Goal: Transaction & Acquisition: Purchase product/service

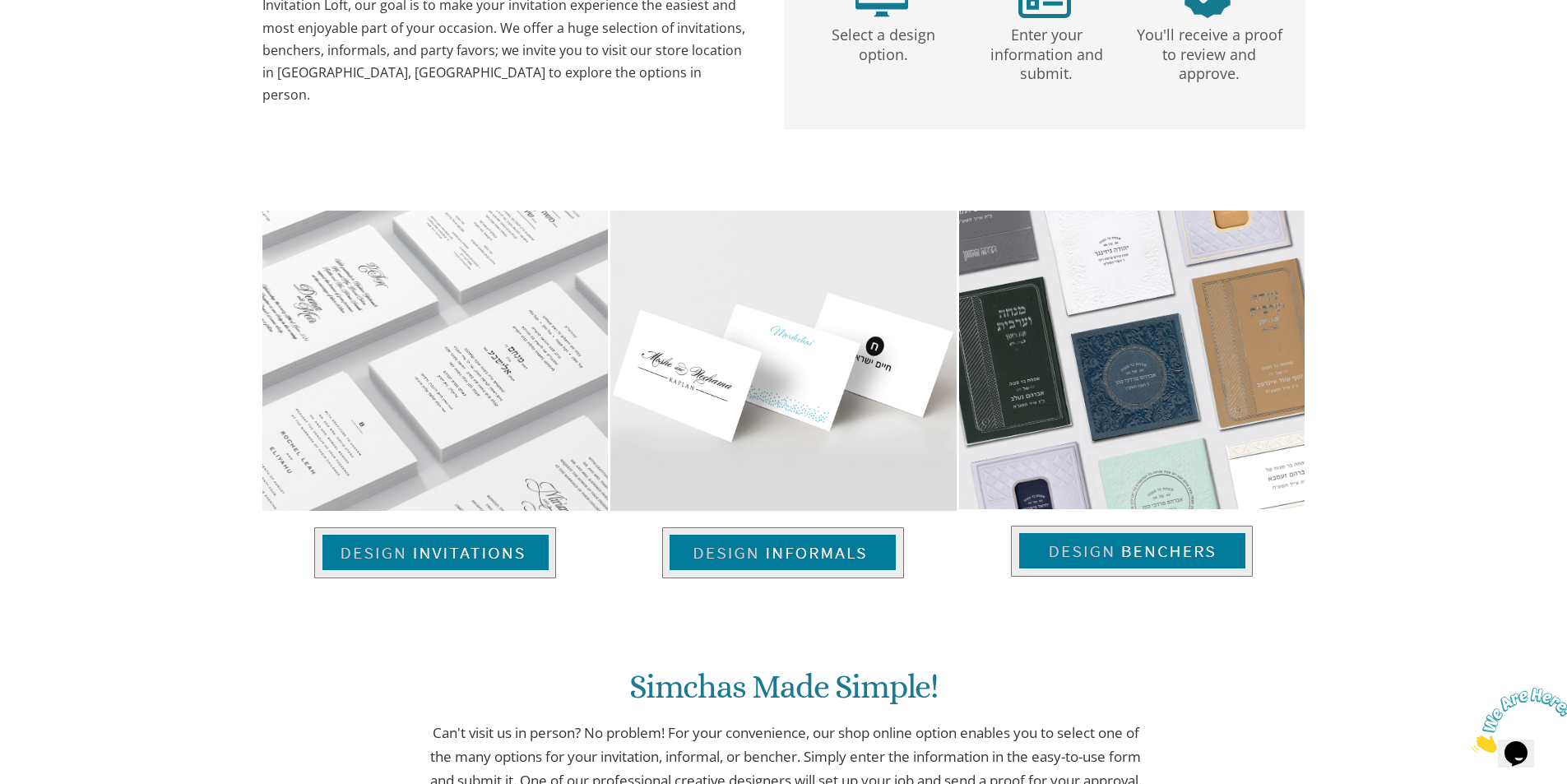
scroll to position [982, 0]
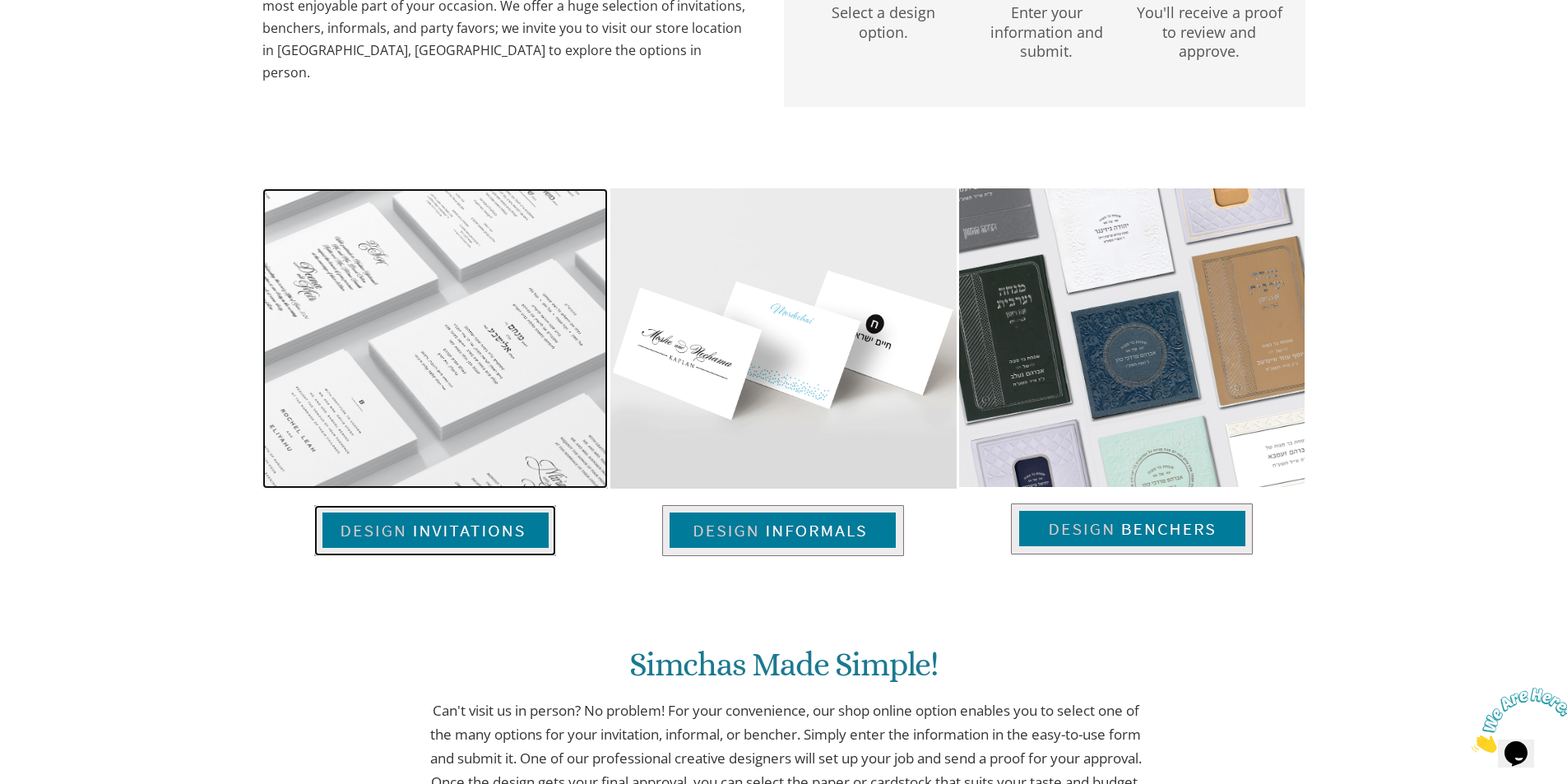
click at [474, 527] on img at bounding box center [435, 530] width 242 height 51
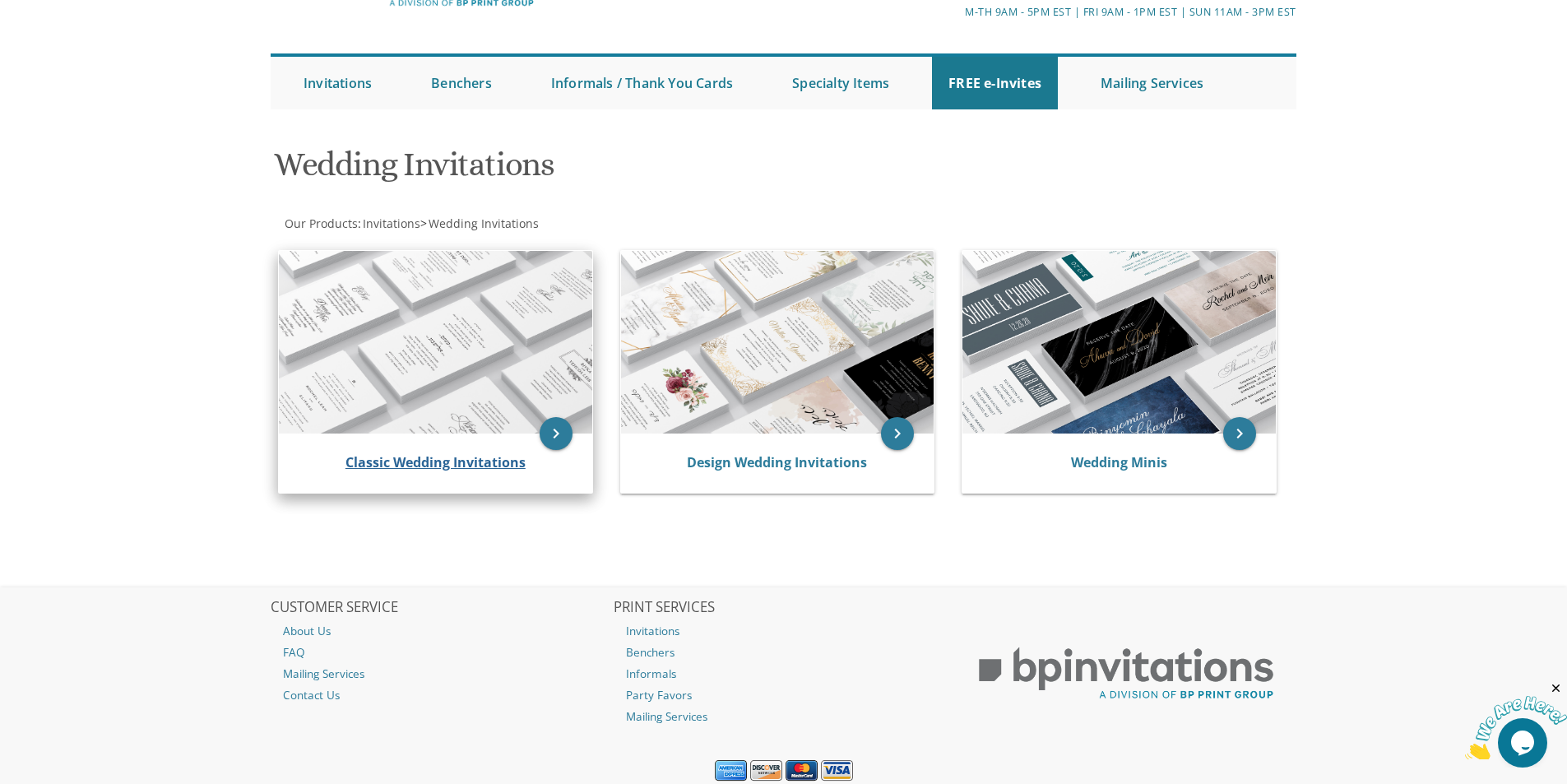
scroll to position [90, 0]
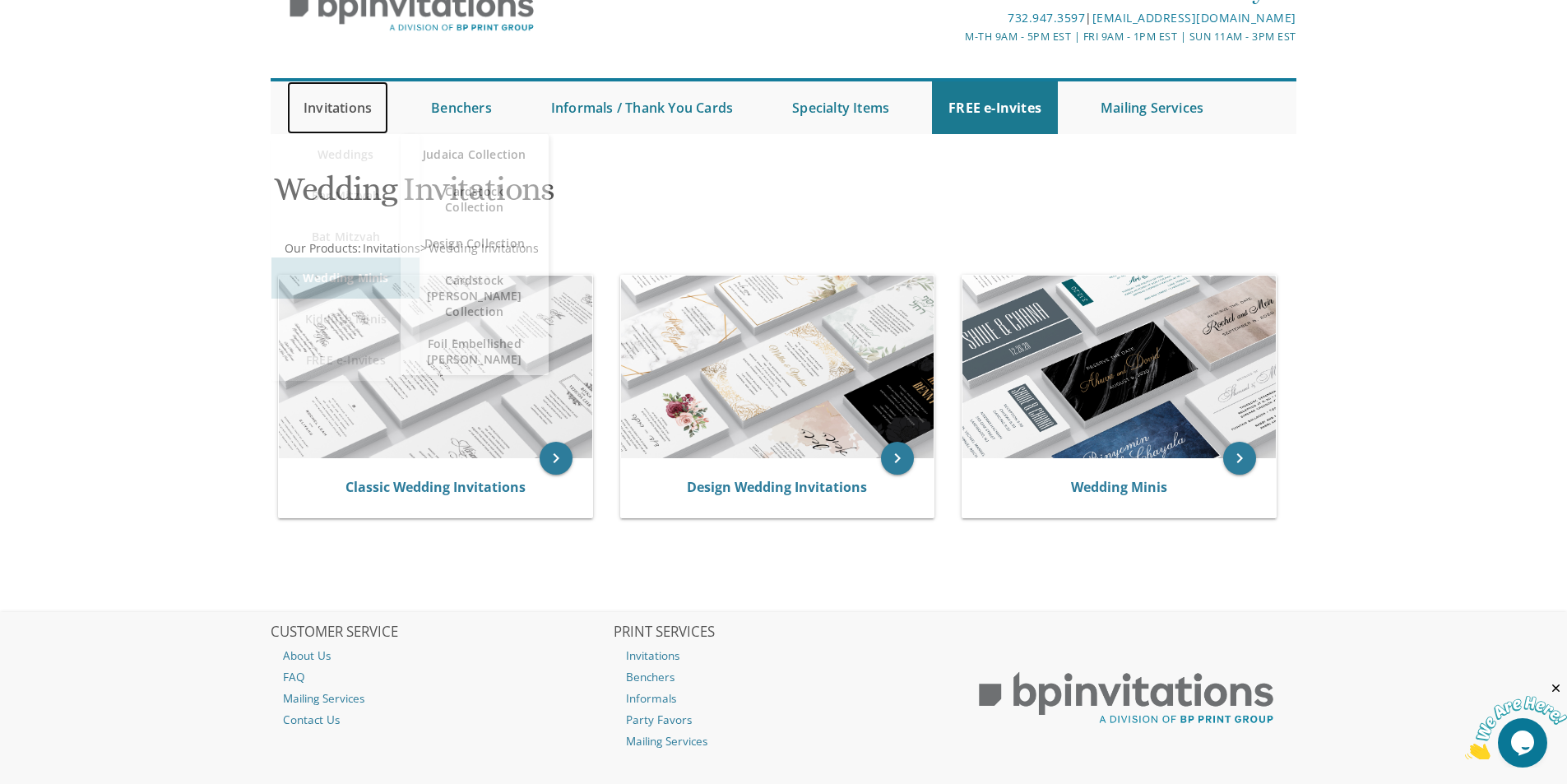
click at [357, 105] on link "Invitations" at bounding box center [338, 107] width 101 height 52
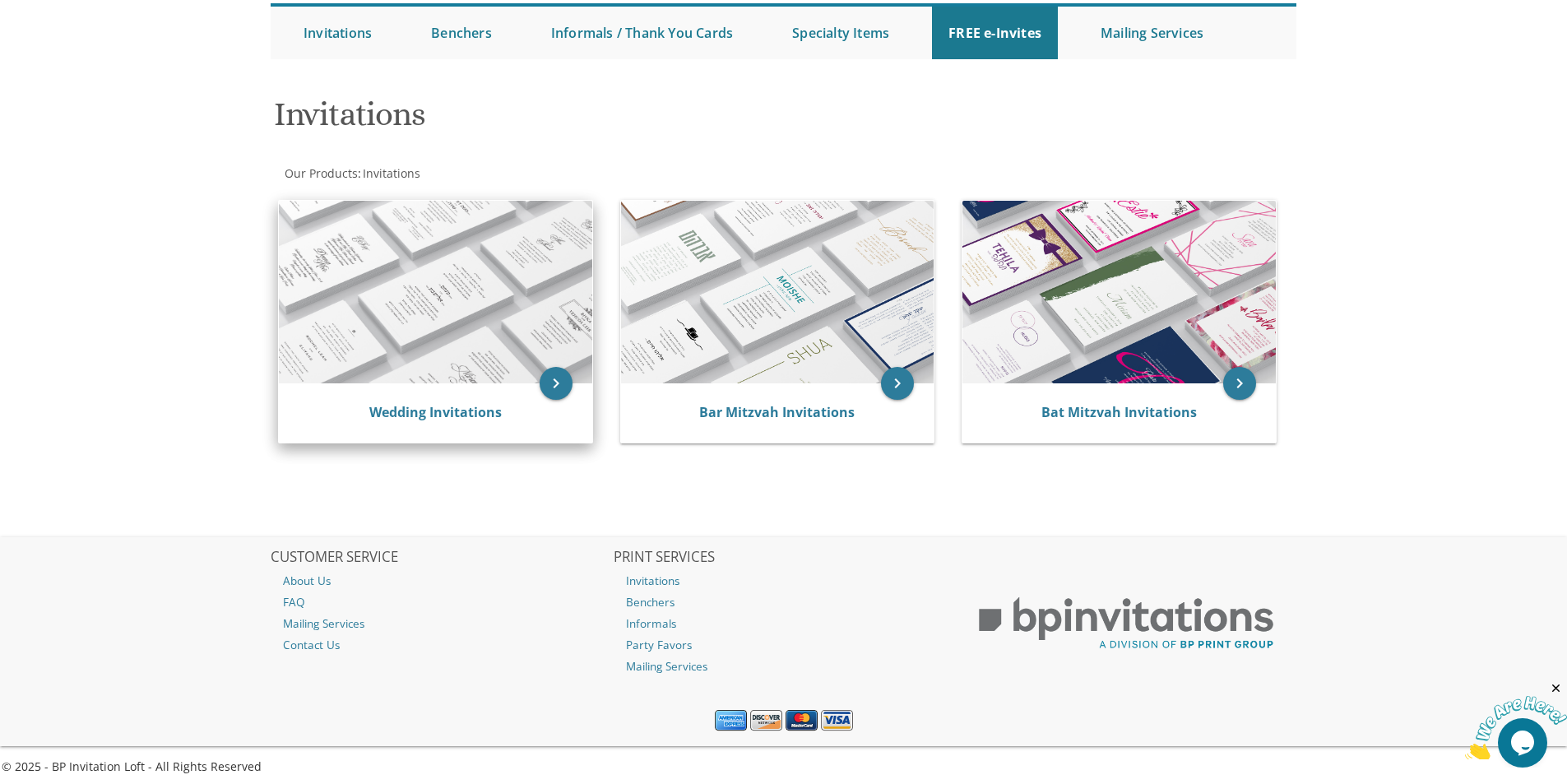
scroll to position [172, 0]
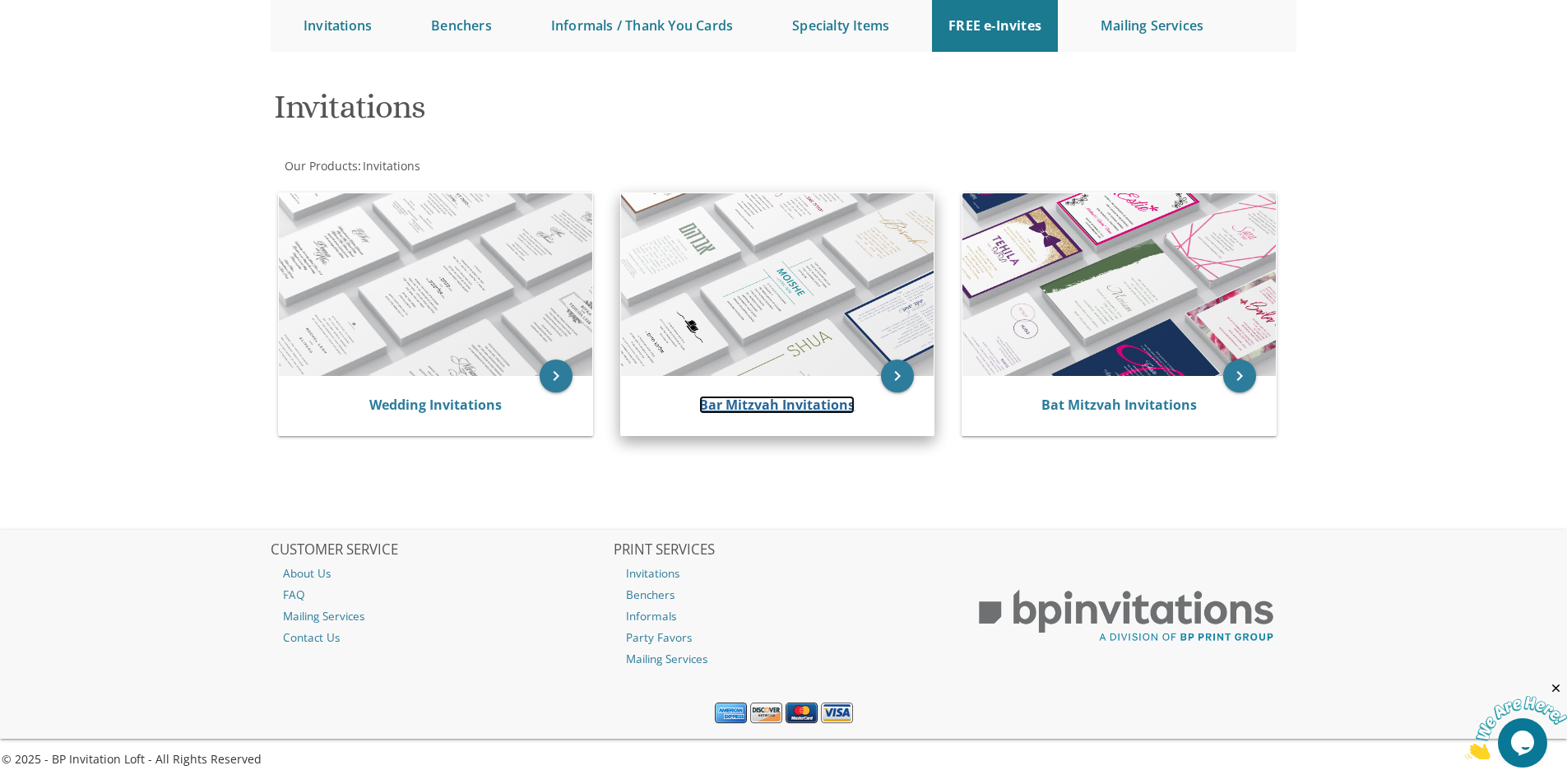
click at [801, 399] on link "Bar Mitzvah Invitations" at bounding box center [777, 404] width 155 height 18
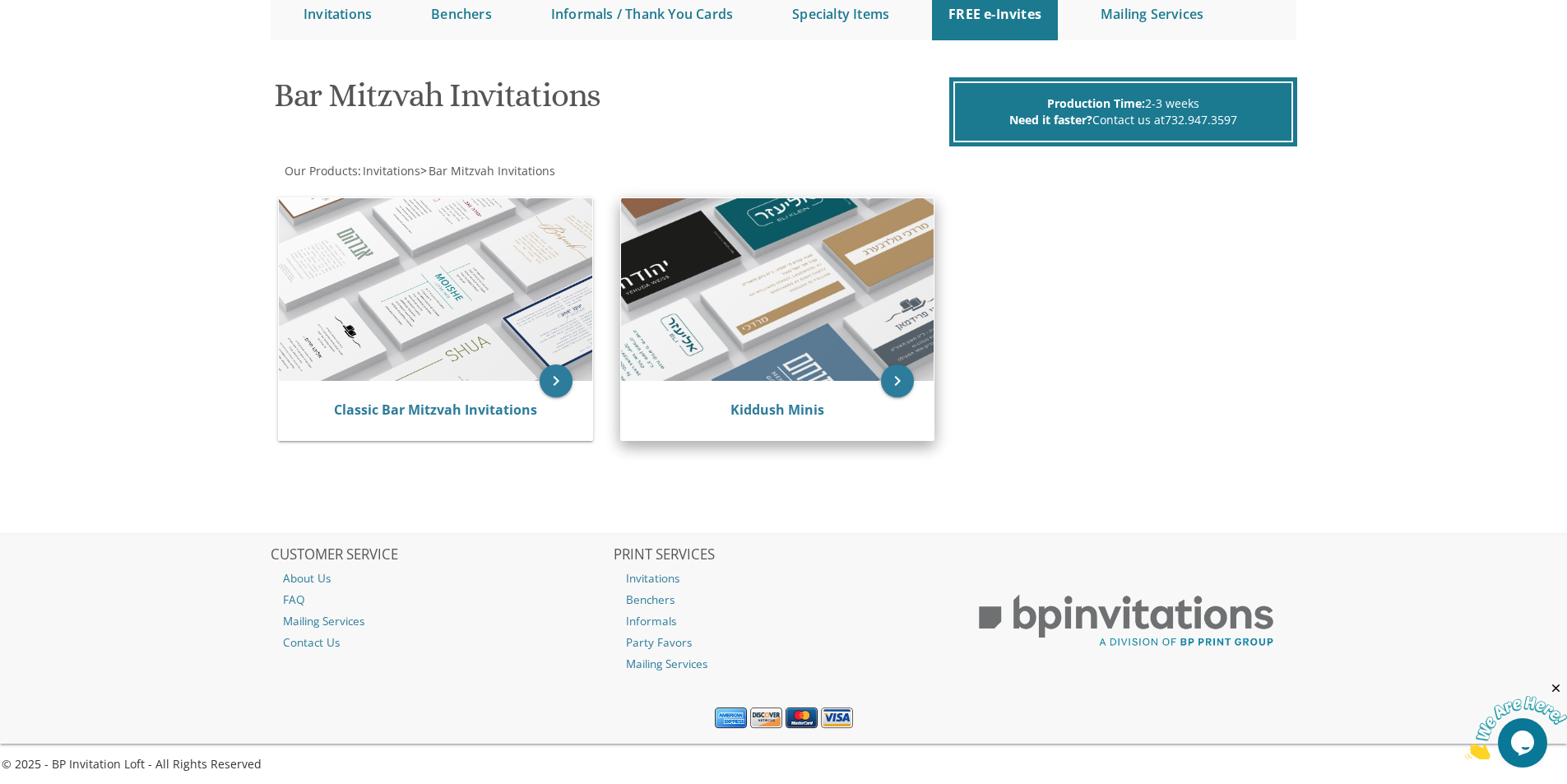
scroll to position [189, 0]
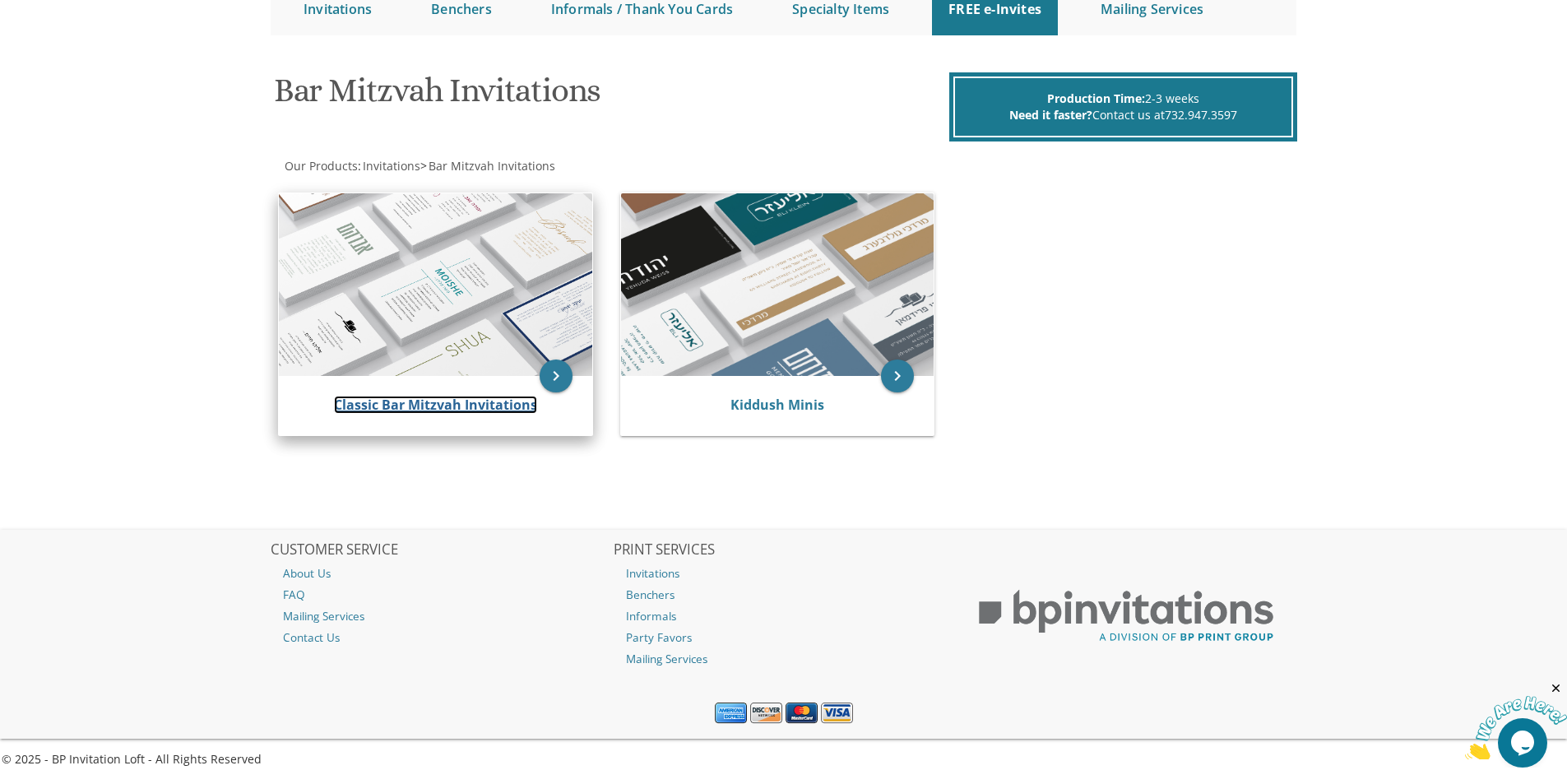
click at [501, 404] on link "Classic Bar Mitzvah Invitations" at bounding box center [435, 404] width 204 height 18
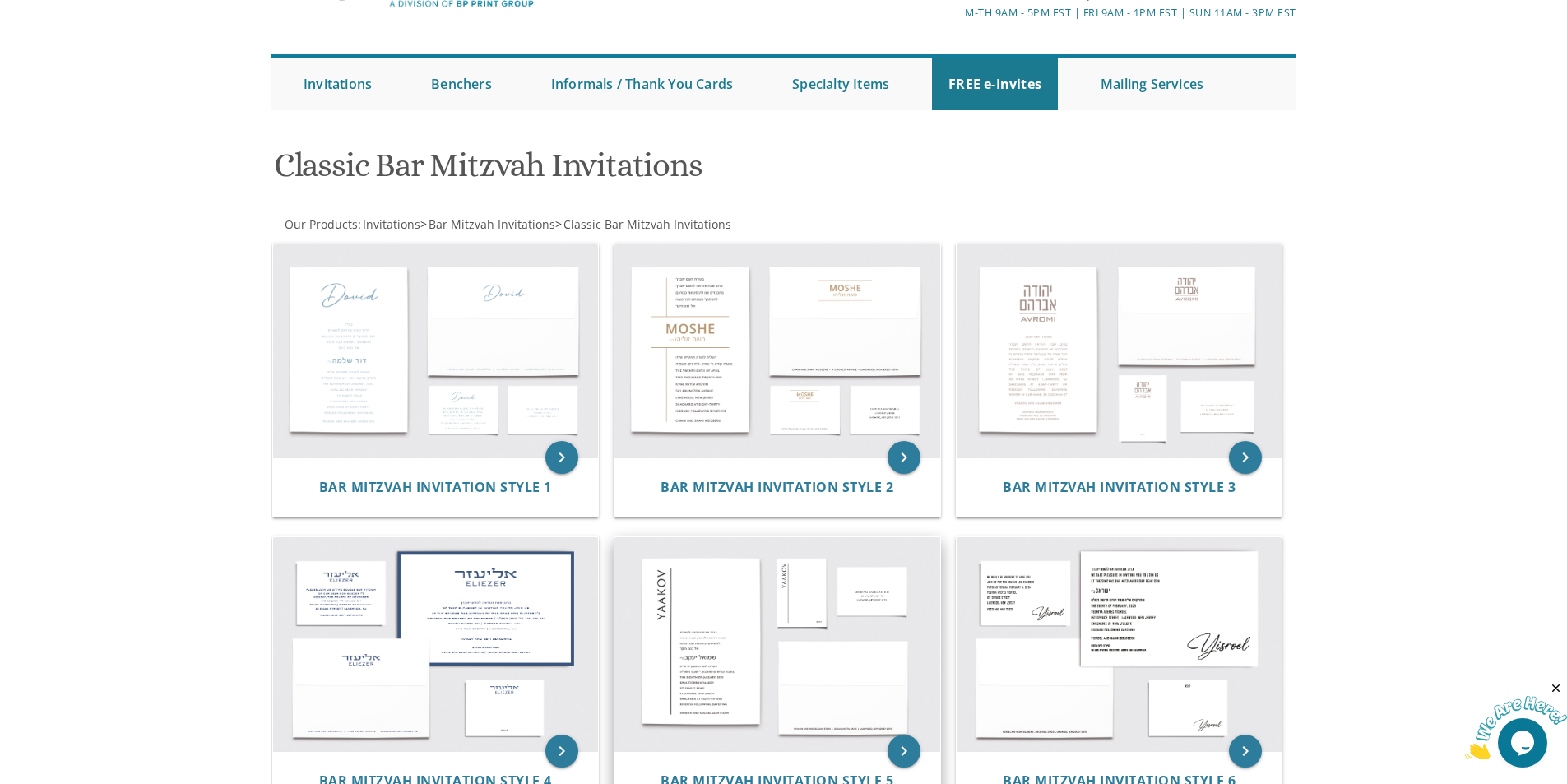
scroll to position [110, 0]
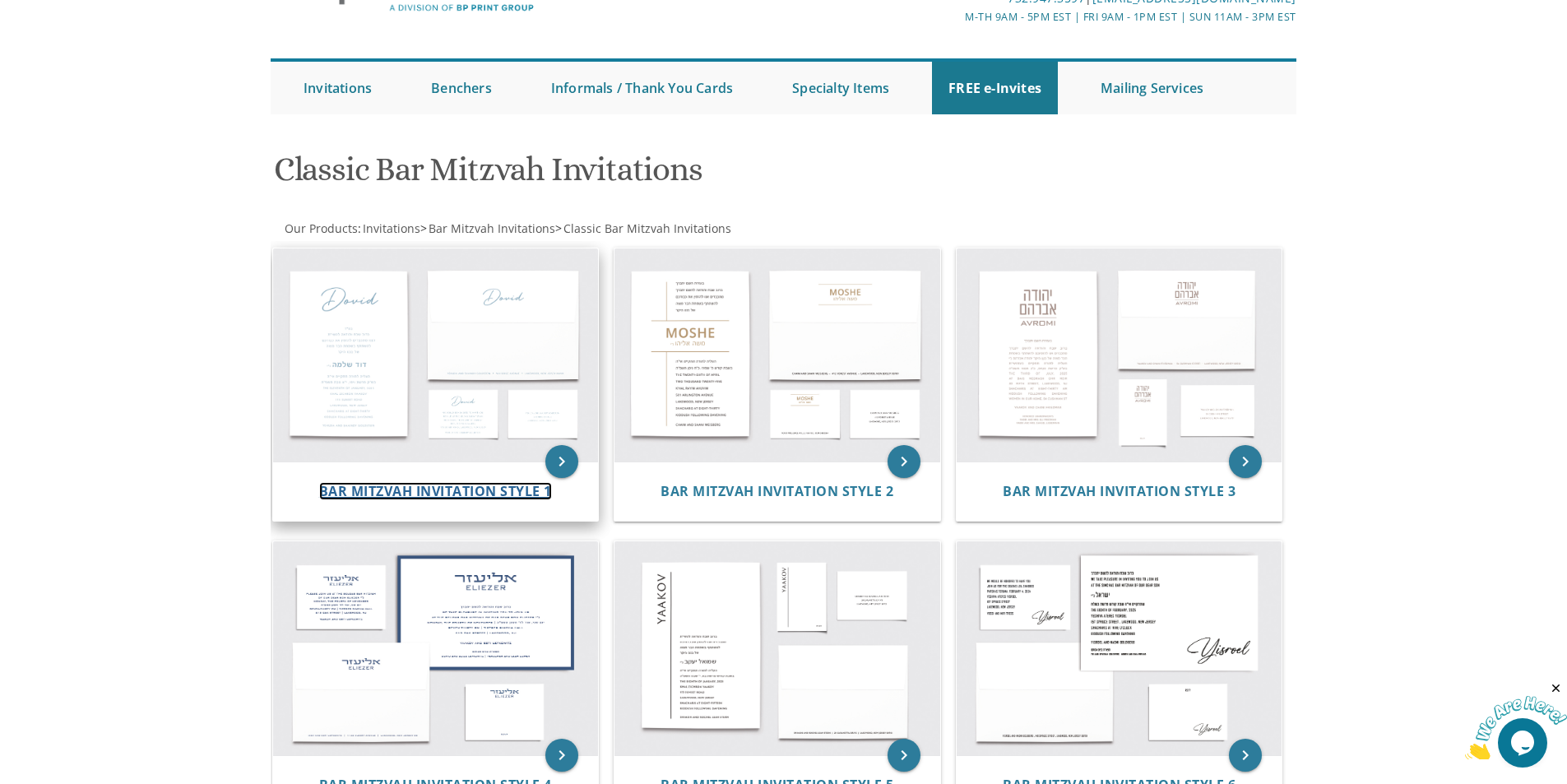
click at [399, 491] on span "Bar Mitzvah Invitation Style 1" at bounding box center [435, 491] width 233 height 18
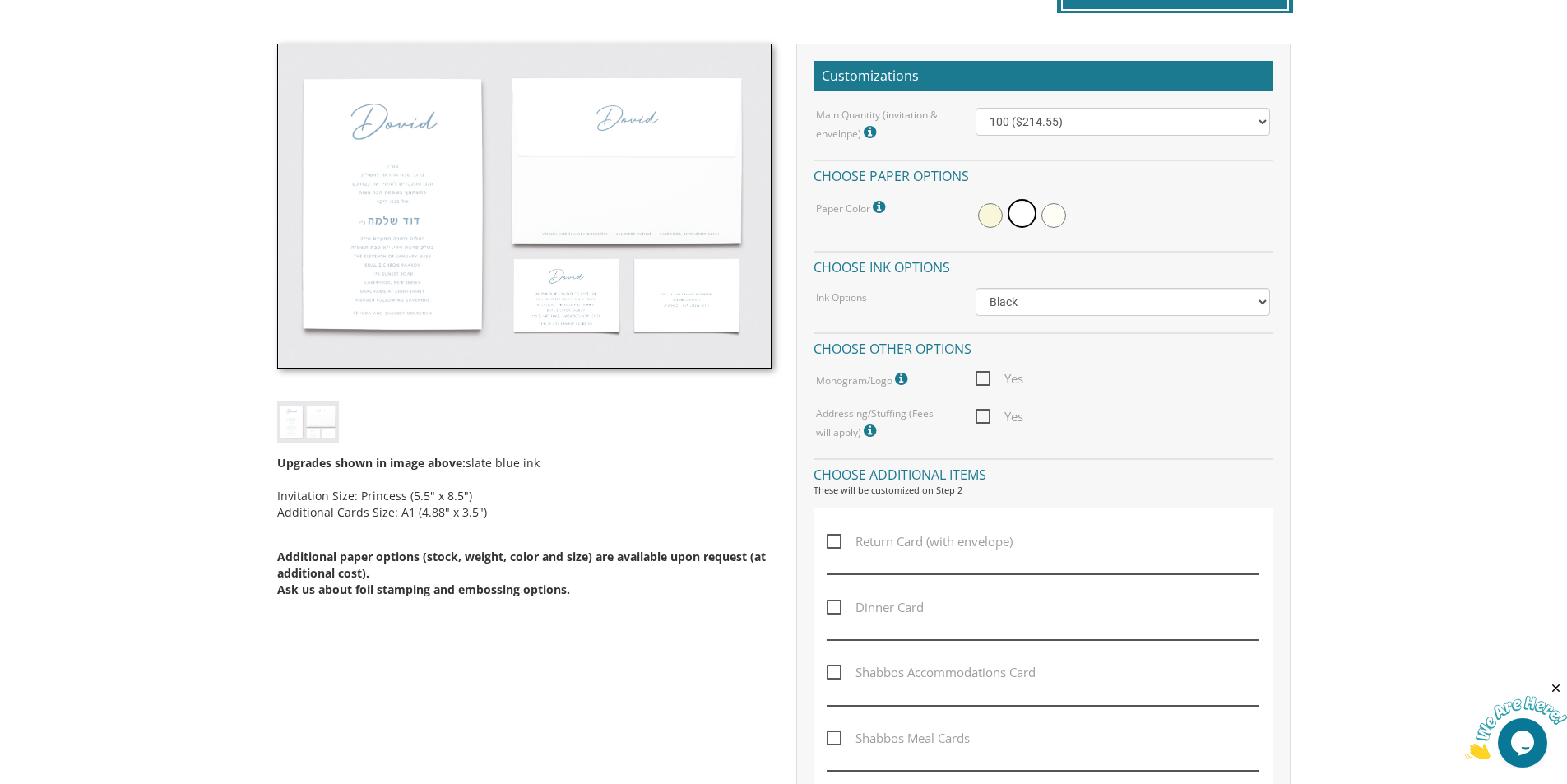
scroll to position [411, 0]
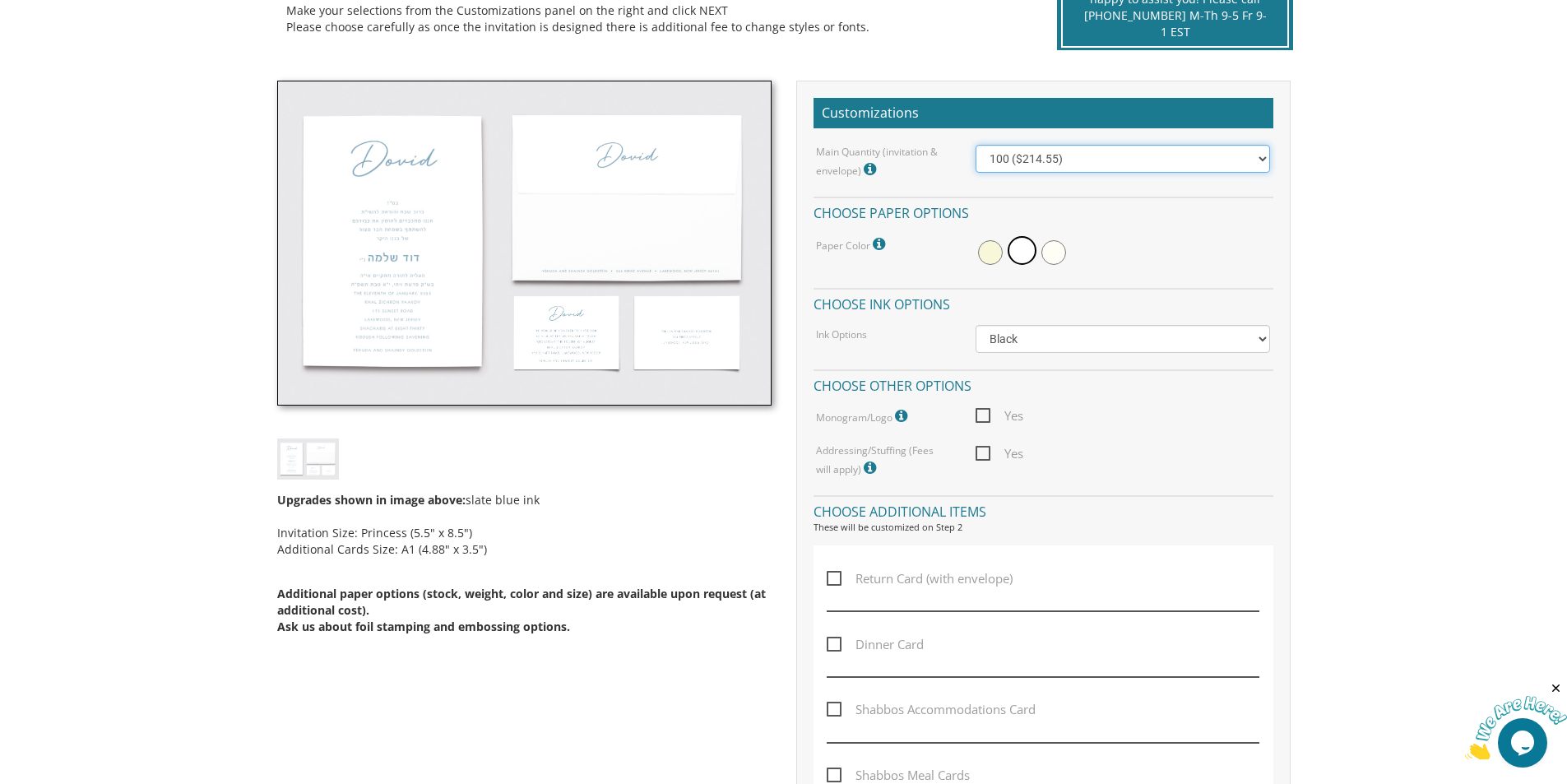
click at [1118, 161] on select "100 ($214.55) 200 ($254.60) 300 ($294.25) 400 ($333.55) 500 ($373.90) 600 ($413…" at bounding box center [1122, 159] width 295 height 28
select select "500"
click at [975, 145] on select "100 ($214.55) 200 ($254.60) 300 ($294.25) 400 ($333.55) 500 ($373.90) 600 ($413…" at bounding box center [1122, 159] width 295 height 28
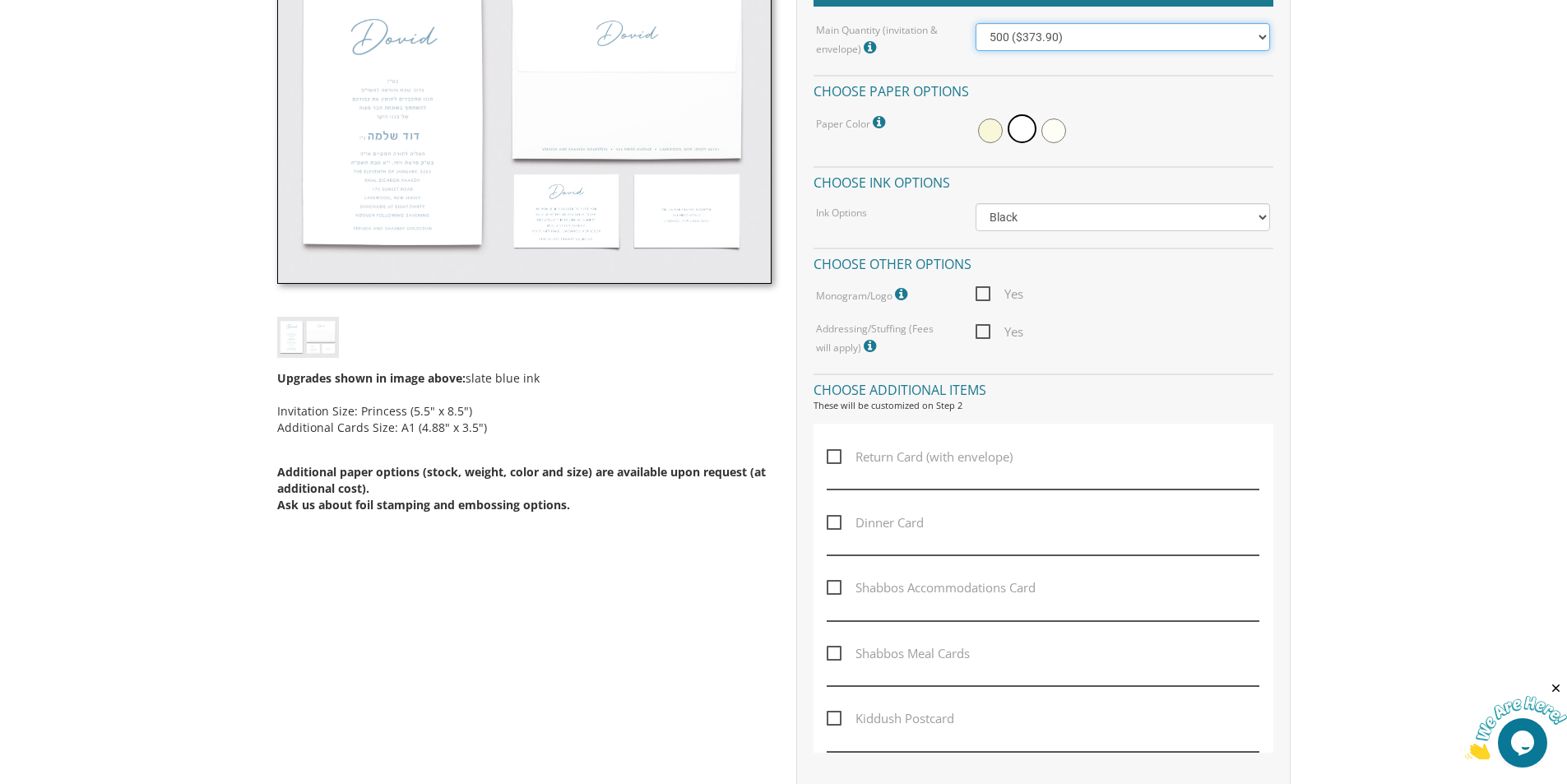
scroll to position [576, 0]
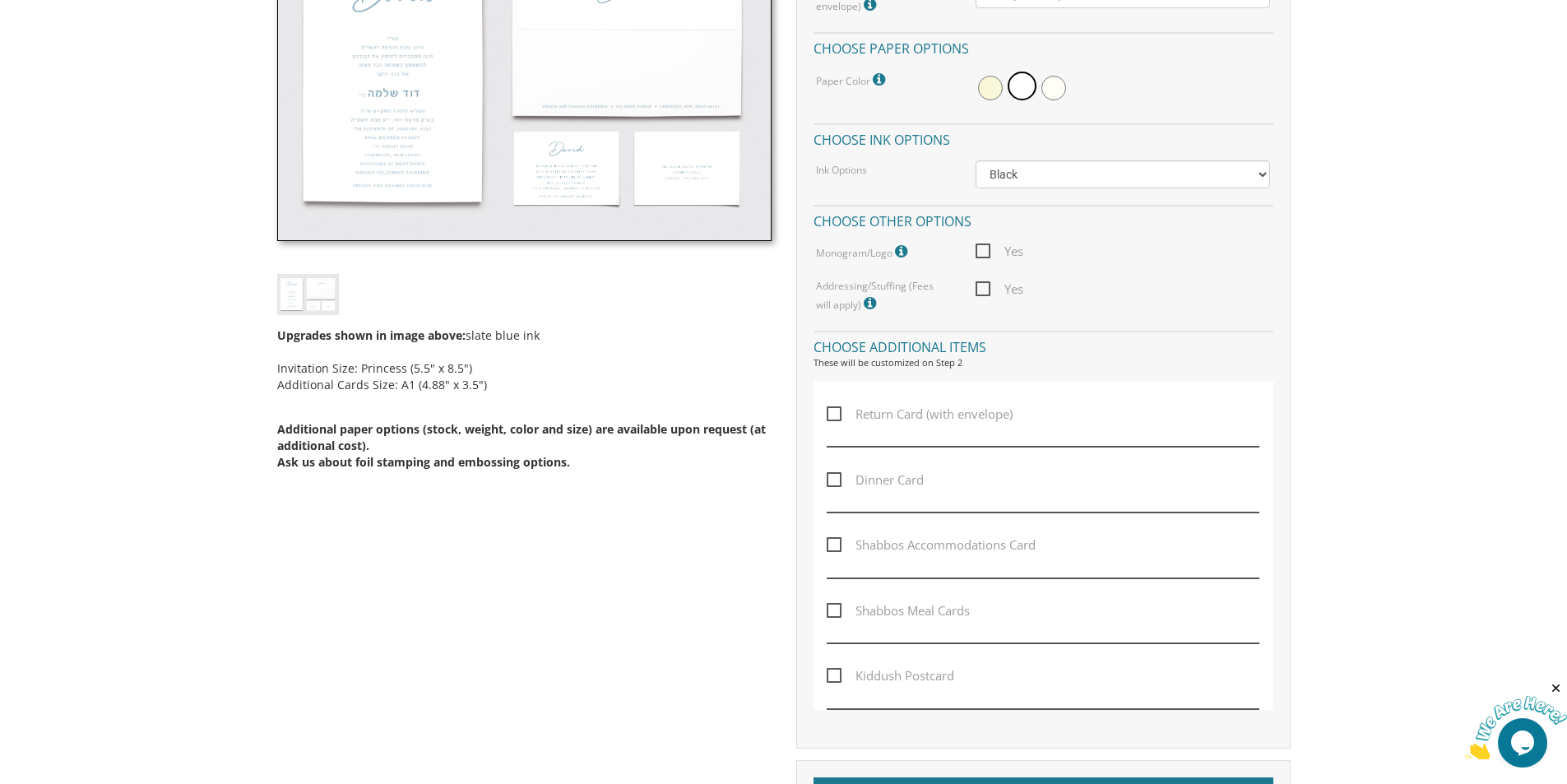
click at [935, 411] on span "Return Card (with envelope)" at bounding box center [920, 414] width 186 height 21
click at [838, 411] on input "Return Card (with envelope)" at bounding box center [832, 412] width 11 height 11
checkbox input "true"
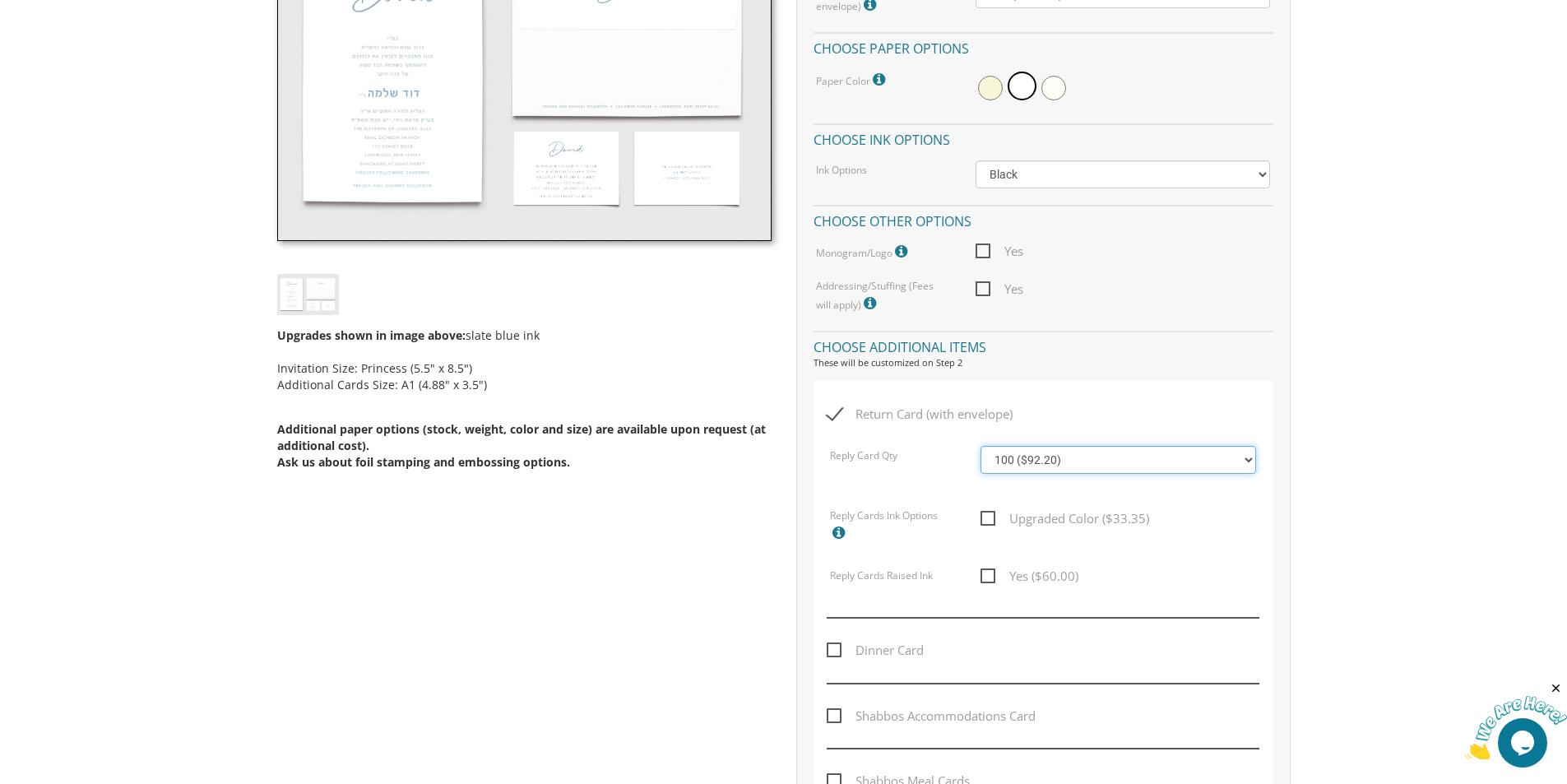
click at [1000, 458] on select "100 ($92.20) 200 ($119.30) 300 ($141.90) 400 ($168.75) 500 ($191.00) 600 ($217.…" at bounding box center [1118, 460] width 276 height 28
click at [928, 657] on label "Dinner Card" at bounding box center [879, 660] width 106 height 42
click at [838, 654] on input "Dinner Card" at bounding box center [832, 648] width 11 height 11
checkbox input "true"
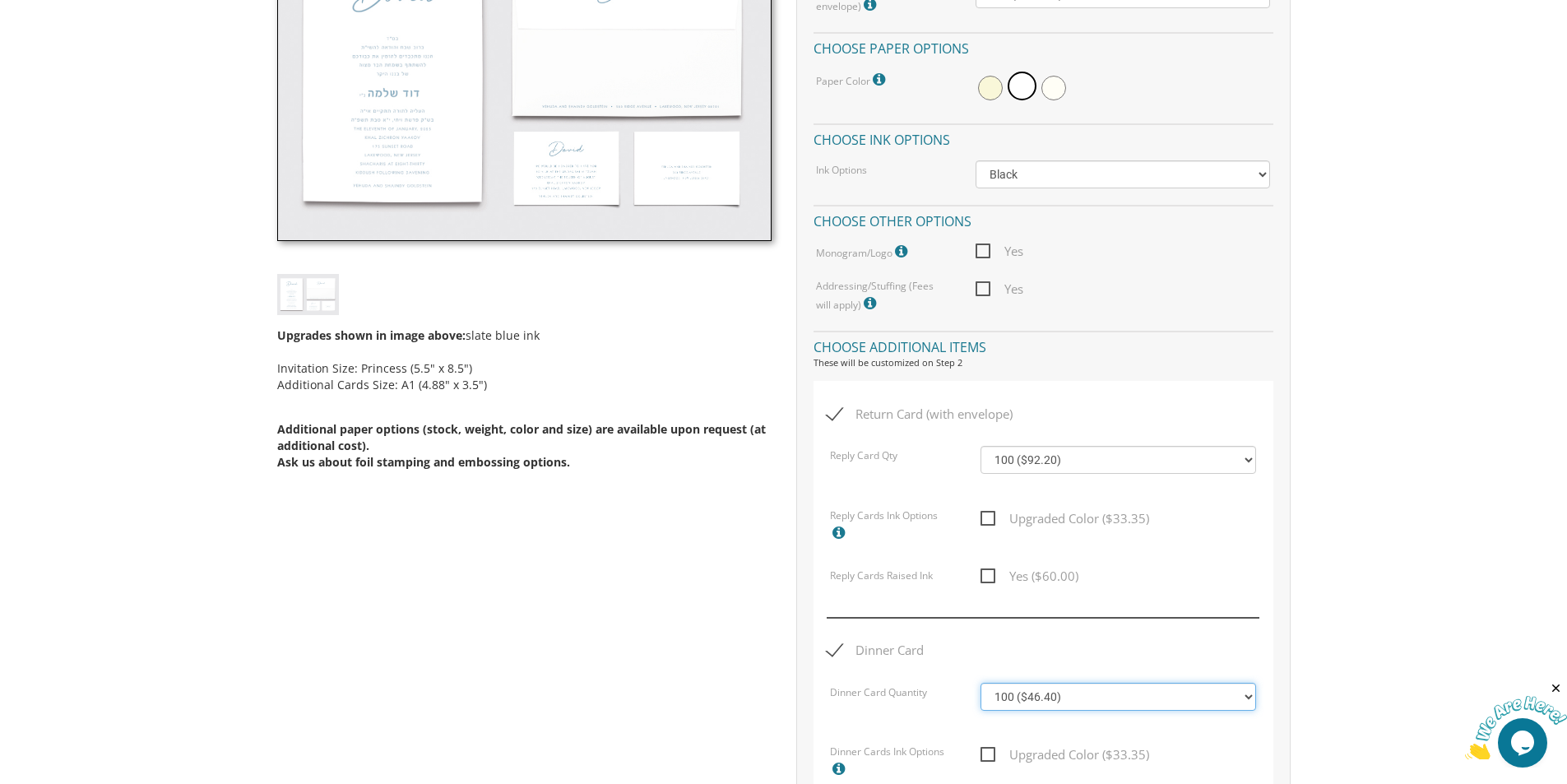
click at [1012, 688] on select "100 ($46.40) 200 ($55.20) 300 ($61.85) 400 ($70.60) 500 ($77.20) 600 ($85.95) 7…" at bounding box center [1118, 697] width 276 height 28
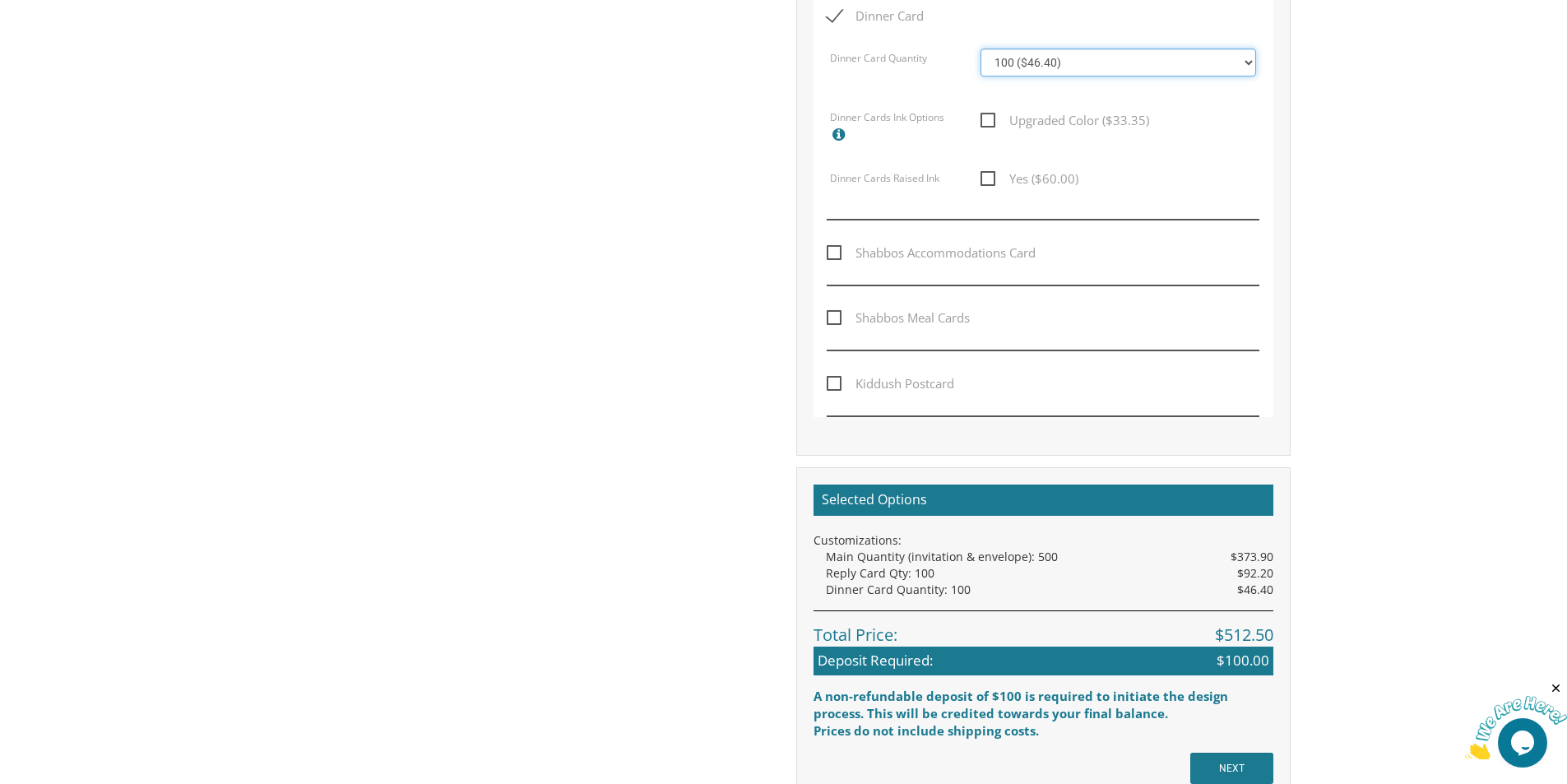
scroll to position [1233, 0]
